Goal: Task Accomplishment & Management: Manage account settings

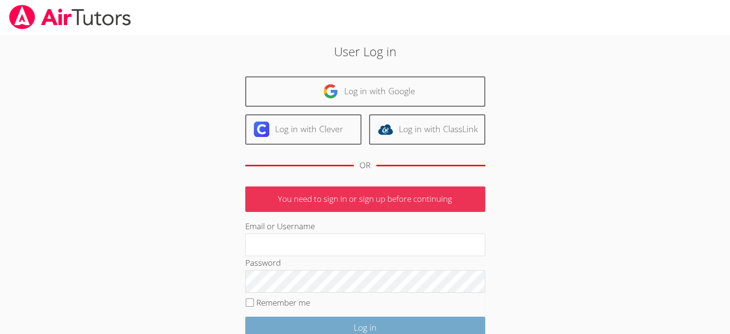
type input "[EMAIL_ADDRESS][DOMAIN_NAME]"
click at [358, 322] on input "Log in" at bounding box center [365, 327] width 240 height 23
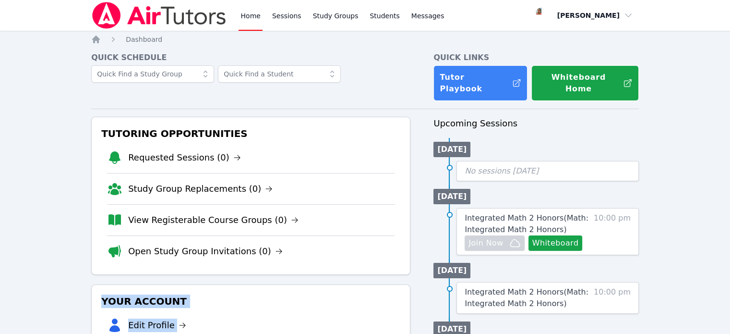
drag, startPoint x: 0, startPoint y: 0, endPoint x: 306, endPoint y: 223, distance: 378.5
click at [155, 213] on link "View Registerable Course Groups (0)" at bounding box center [213, 219] width 170 height 13
